Goal: Information Seeking & Learning: Learn about a topic

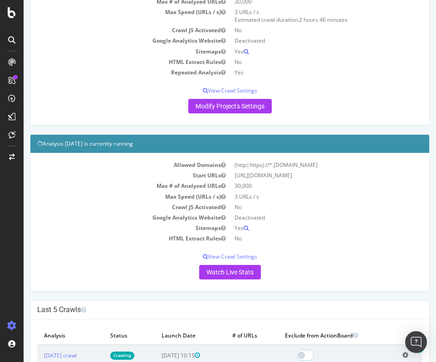
scroll to position [149, 0]
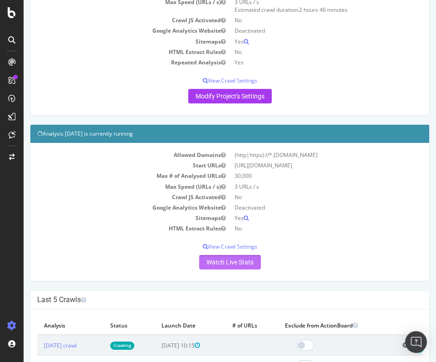
click at [236, 264] on link "Watch Live Stats" at bounding box center [230, 262] width 62 height 15
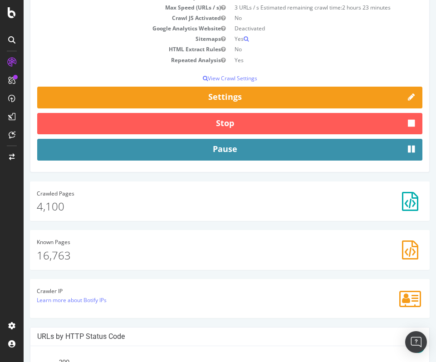
scroll to position [143, 0]
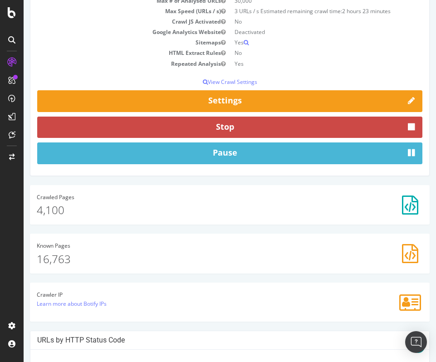
click at [255, 129] on button "Stop" at bounding box center [229, 128] width 385 height 22
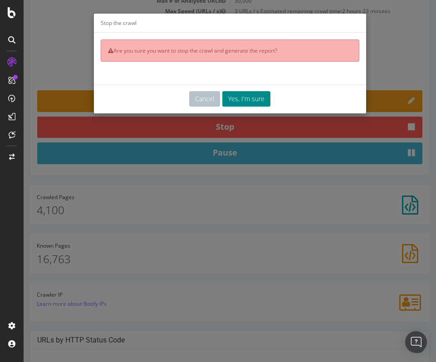
click at [239, 100] on button "Yes, I'm sure" at bounding box center [246, 98] width 48 height 15
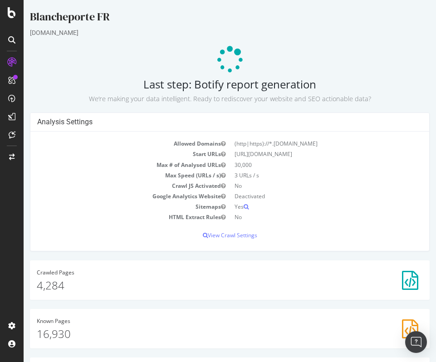
scroll to position [0, 0]
click at [9, 14] on icon at bounding box center [12, 12] width 8 height 11
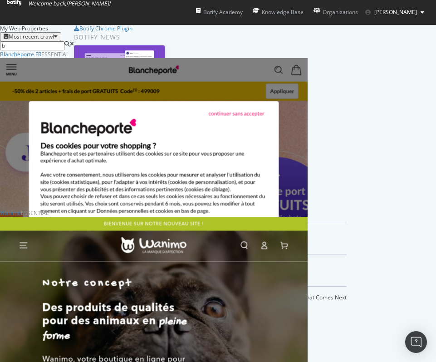
scroll to position [2227, 307]
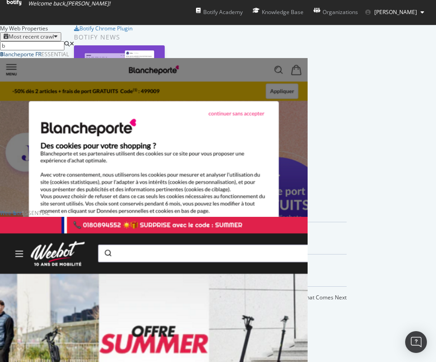
type input "b"
click at [41, 58] on div "B lancheporte FR" at bounding box center [20, 54] width 41 height 8
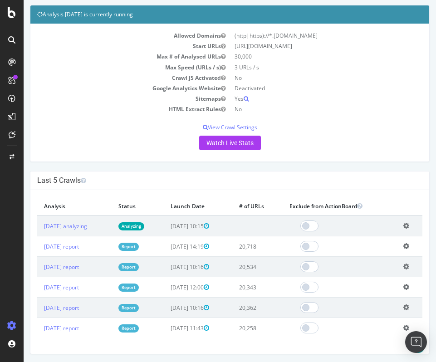
scroll to position [279, 0]
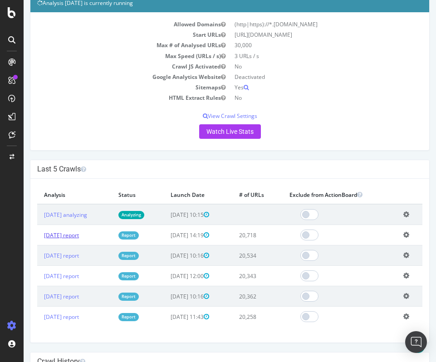
click at [79, 239] on link "[DATE] report" at bounding box center [61, 235] width 35 height 8
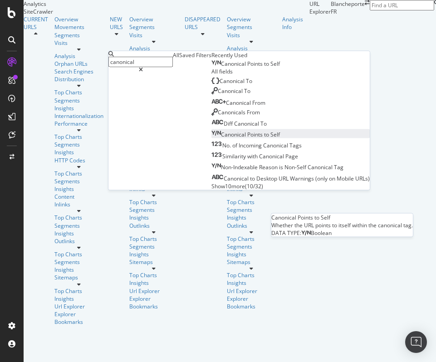
type input "canonical"
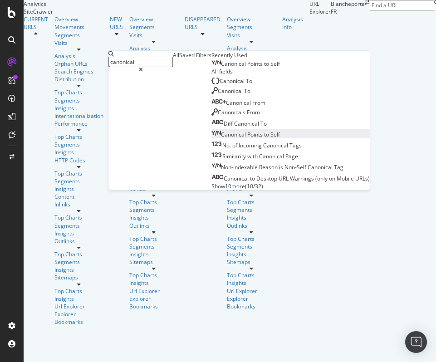
click at [247, 138] on span "Points" at bounding box center [255, 134] width 17 height 8
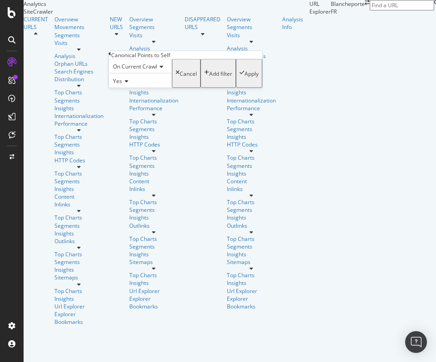
click at [122, 85] on span "Yes" at bounding box center [117, 81] width 9 height 8
click at [136, 107] on div "No" at bounding box center [140, 103] width 63 height 10
click at [205, 88] on div "On Current Crawl No Cancel Add filter Apply" at bounding box center [185, 73] width 154 height 29
click at [244, 77] on div "Apply" at bounding box center [251, 73] width 14 height 8
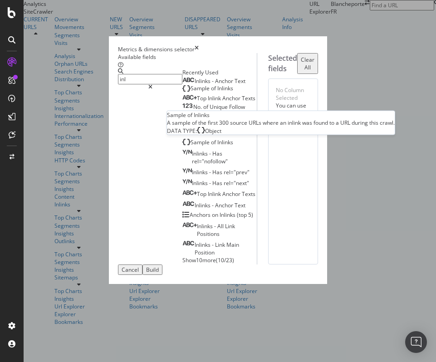
type input "inl"
click at [211, 92] on span "of" at bounding box center [214, 88] width 6 height 8
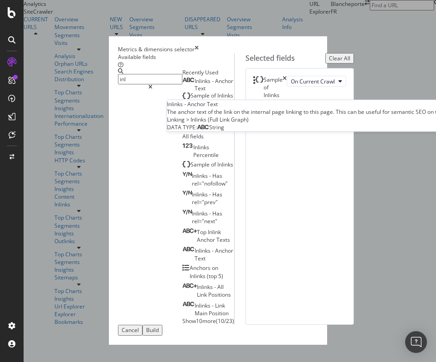
click at [215, 85] on span "Anchor" at bounding box center [224, 81] width 18 height 8
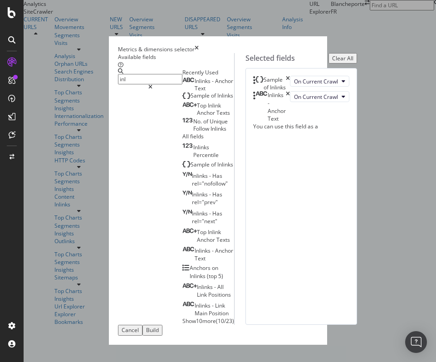
click at [162, 332] on button "Build" at bounding box center [152, 330] width 20 height 10
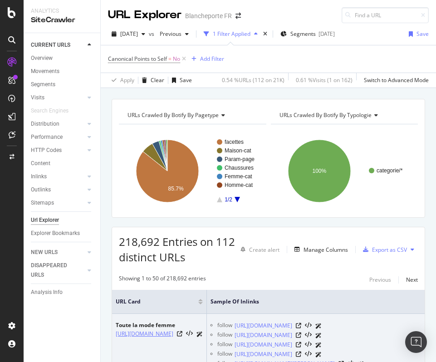
scroll to position [81, 0]
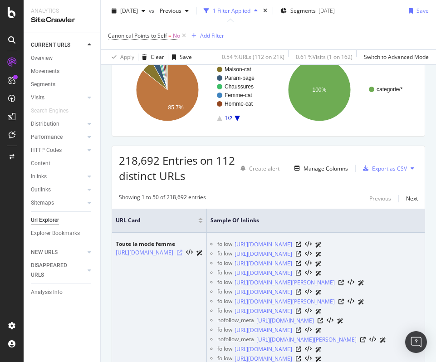
click at [182, 255] on icon at bounding box center [179, 252] width 5 height 5
